Goal: Information Seeking & Learning: Learn about a topic

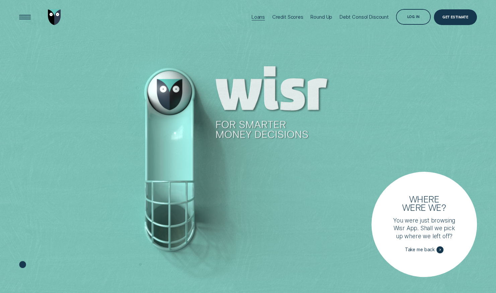
click at [257, 16] on div "Loans" at bounding box center [257, 17] width 13 height 6
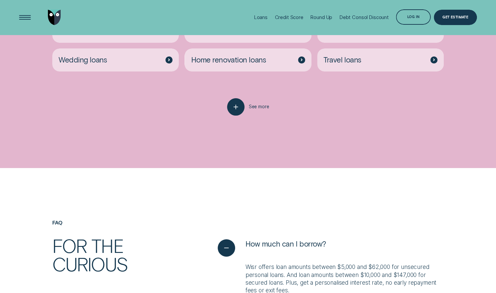
scroll to position [1472, 0]
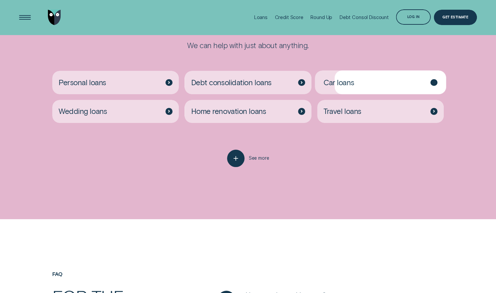
click at [398, 77] on div "Car loans" at bounding box center [380, 82] width 126 height 23
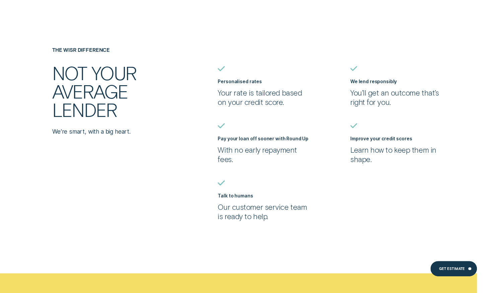
scroll to position [1439, 0]
